Goal: Check status: Check status

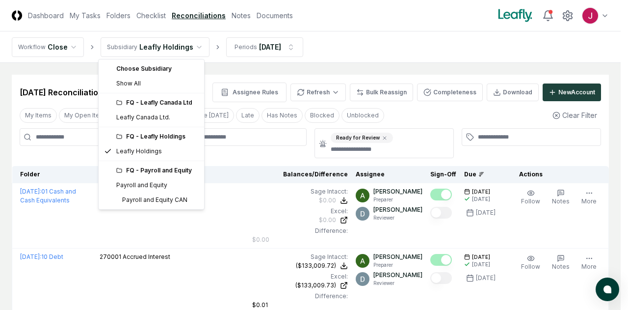
click at [189, 43] on html "CloseCore Dashboard My Tasks Folders Checklist Reconciliations Notes Documents …" at bounding box center [314, 257] width 628 height 514
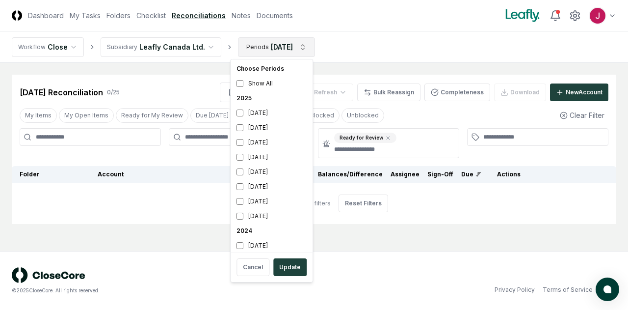
click at [300, 45] on html "CloseCore Dashboard My Tasks Folders Checklist Reconciliations Notes Documents …" at bounding box center [314, 155] width 628 height 310
click at [249, 140] on div "[DATE]" at bounding box center [272, 142] width 78 height 15
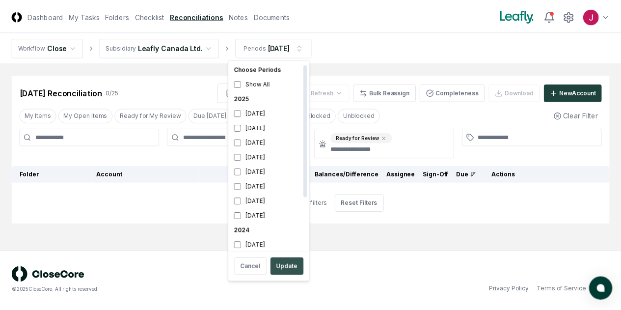
scroll to position [3, 0]
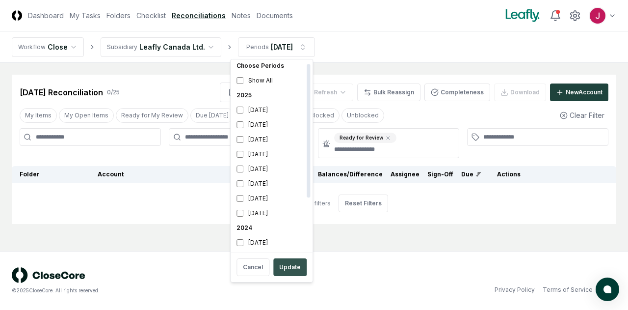
click at [292, 270] on button "Update" at bounding box center [289, 267] width 33 height 18
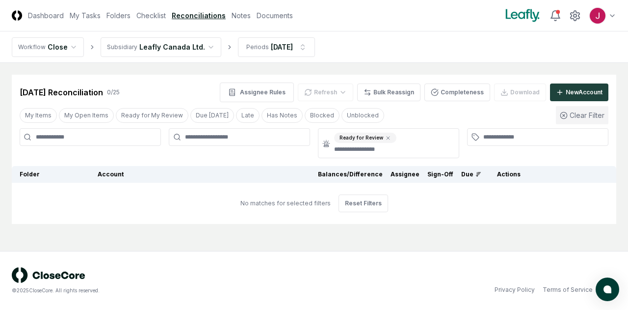
click at [579, 115] on button "Clear Filter" at bounding box center [582, 115] width 53 height 18
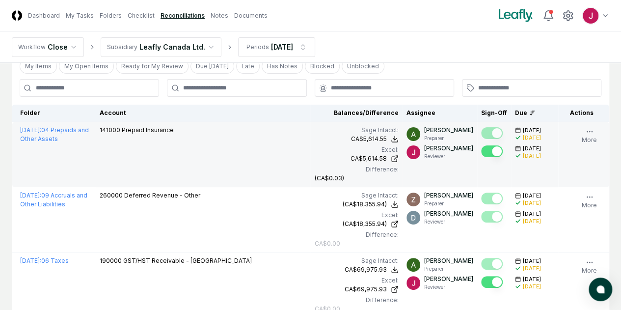
scroll to position [147, 0]
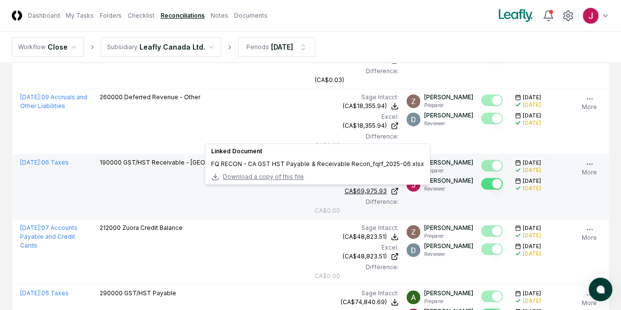
click at [345, 190] on div "CA$69,975.93" at bounding box center [366, 191] width 42 height 9
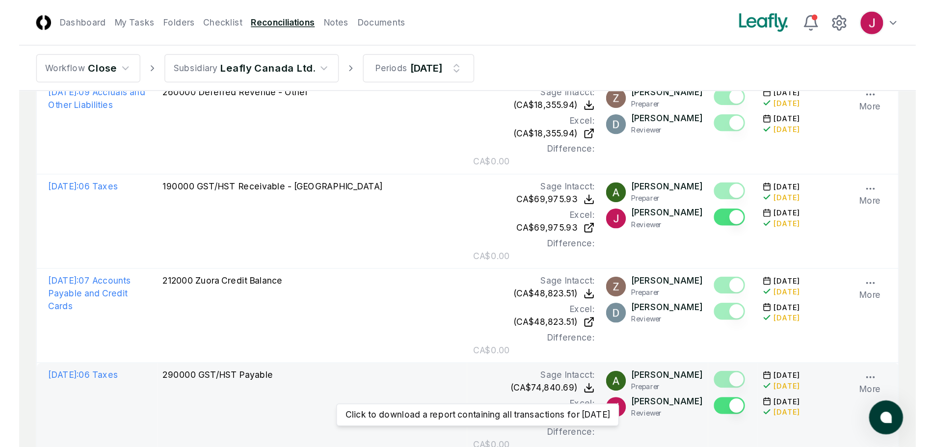
scroll to position [196, 0]
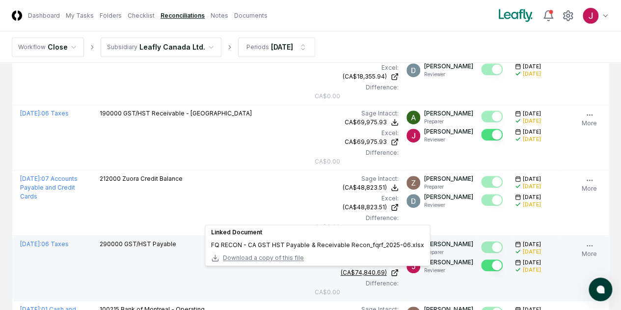
click at [341, 273] on div "(CA$74,840.69)" at bounding box center [364, 272] width 46 height 9
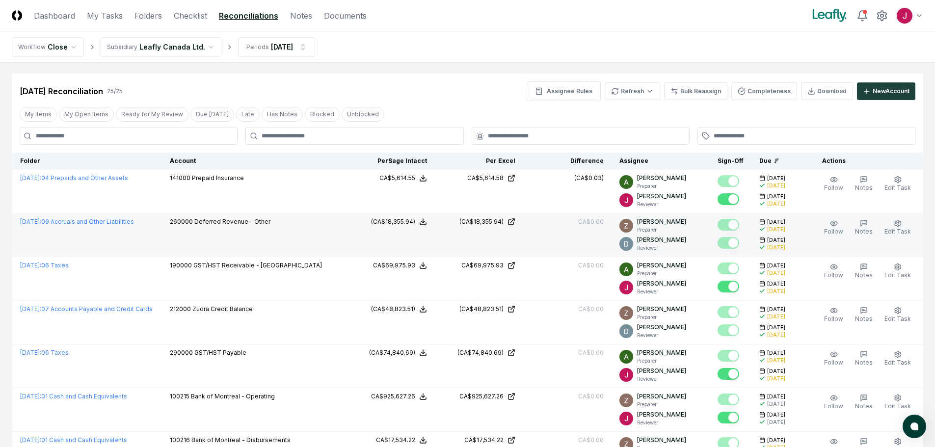
scroll to position [0, 0]
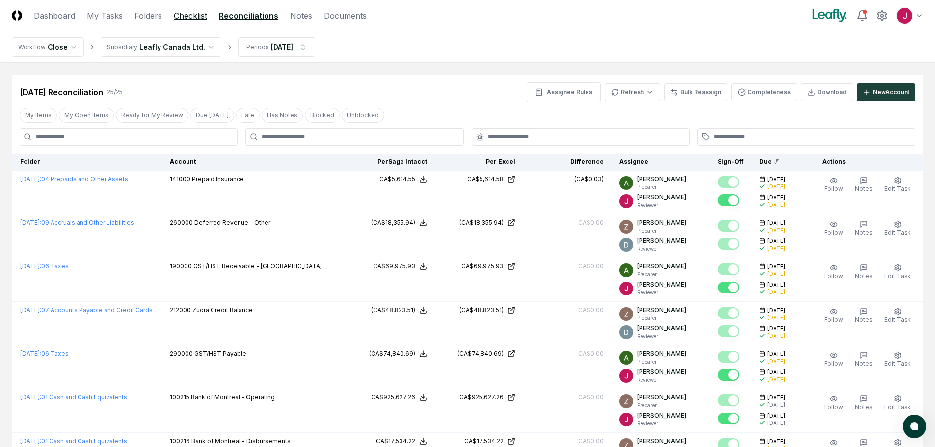
click at [203, 16] on link "Checklist" at bounding box center [190, 16] width 33 height 12
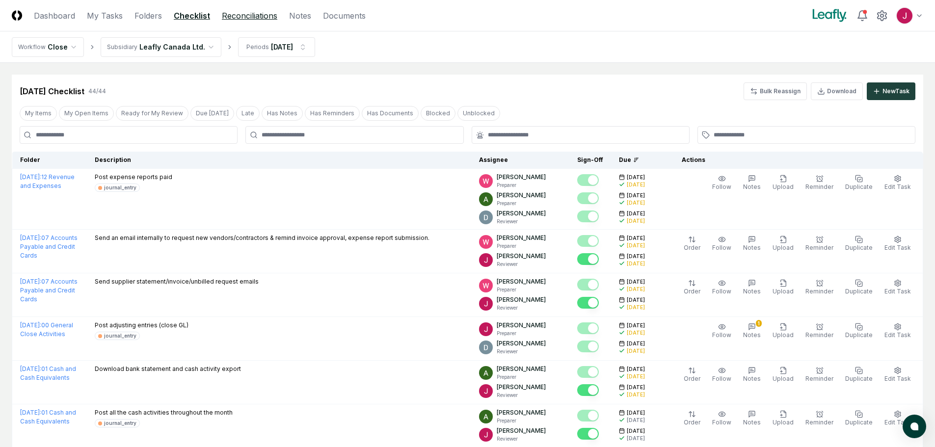
click at [237, 16] on link "Reconciliations" at bounding box center [249, 16] width 55 height 12
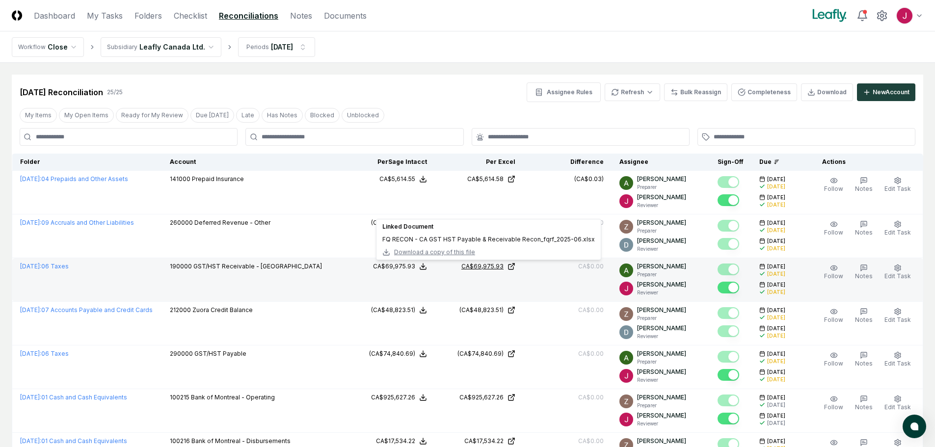
click at [496, 266] on div "CA$69,975.93" at bounding box center [482, 266] width 42 height 9
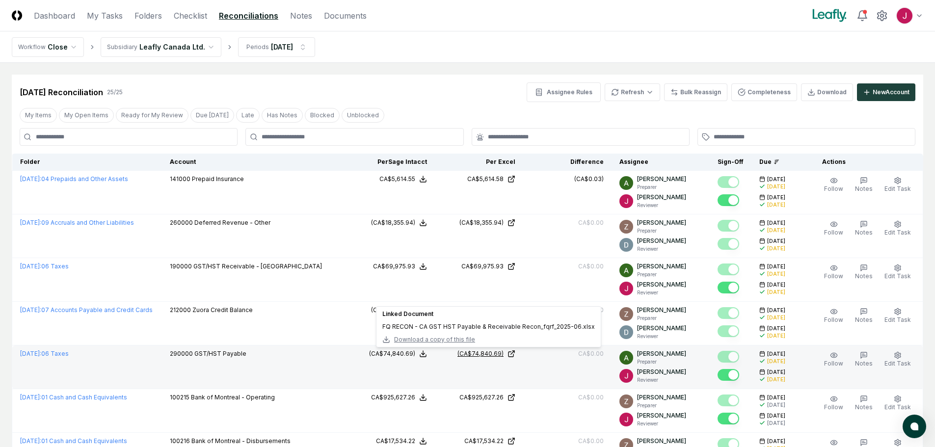
click at [493, 309] on div "(CA$74,840.69)" at bounding box center [481, 354] width 46 height 9
